Goal: Transaction & Acquisition: Obtain resource

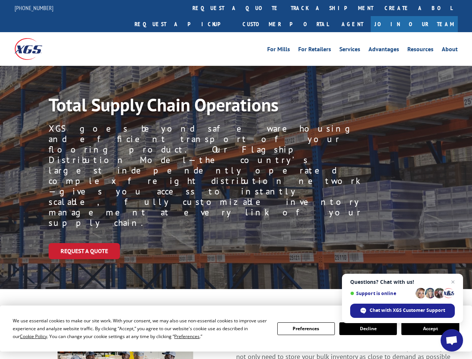
click at [236, 243] on div "Request a Quote" at bounding box center [260, 251] width 423 height 16
click at [26, 336] on span "Cookie Policy" at bounding box center [33, 336] width 27 height 6
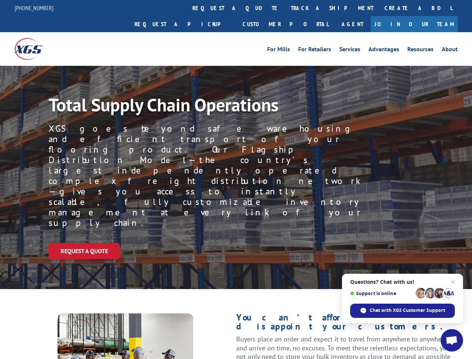
click at [236, 243] on div "Request a Quote" at bounding box center [260, 251] width 423 height 16
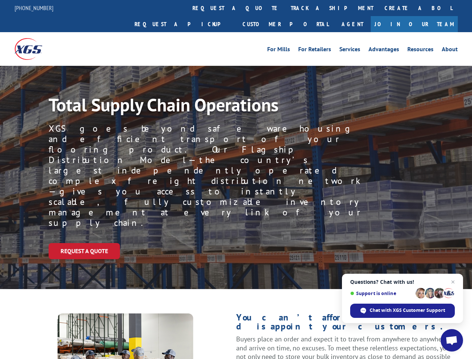
click at [285, 8] on link "track a shipment" at bounding box center [332, 8] width 94 height 16
click at [0, 0] on div "Track Shipment Enter your information below to track your shipment(s). Select c…" at bounding box center [0, 0] width 0 height 0
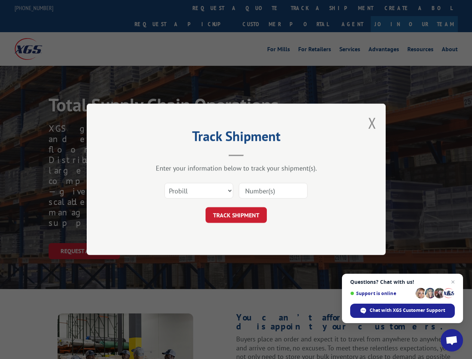
click at [308, 8] on div "Track Shipment Enter your information below to track your shipment(s). Select c…" at bounding box center [236, 179] width 472 height 359
